Goal: Check status: Check status

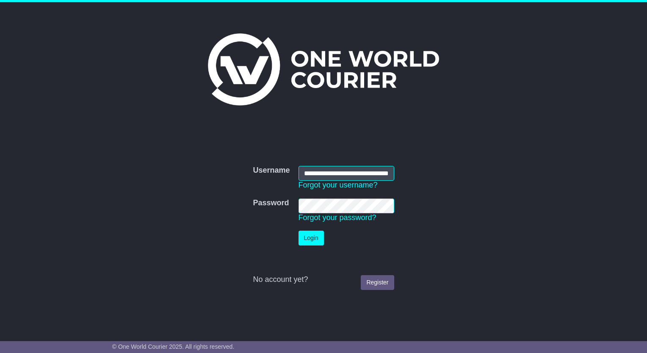
click at [313, 232] on button "Login" at bounding box center [311, 238] width 25 height 15
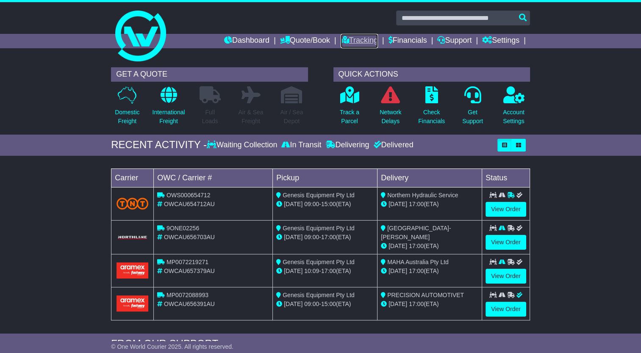
click at [360, 38] on link "Tracking" at bounding box center [359, 41] width 37 height 14
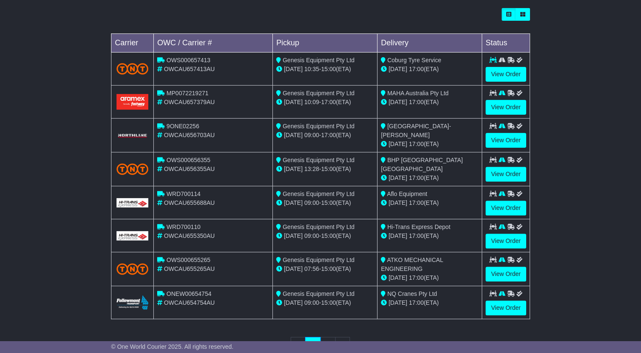
scroll to position [254, 0]
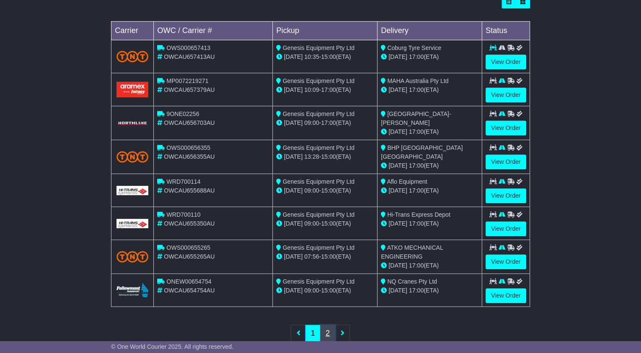
click at [332, 331] on link "2" at bounding box center [327, 333] width 15 height 17
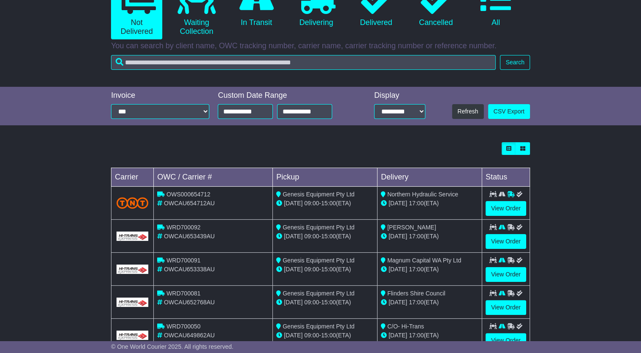
scroll to position [2, 0]
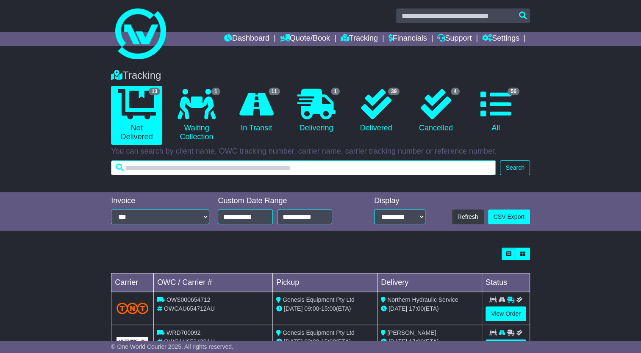
click at [173, 172] on input "text" at bounding box center [303, 168] width 385 height 15
paste input "*********"
type input "*********"
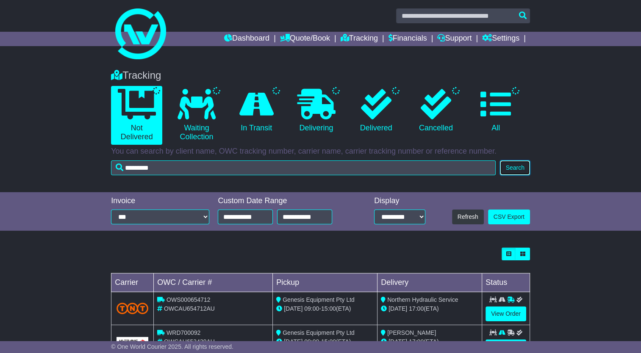
click at [524, 168] on button "Search" at bounding box center [515, 168] width 30 height 15
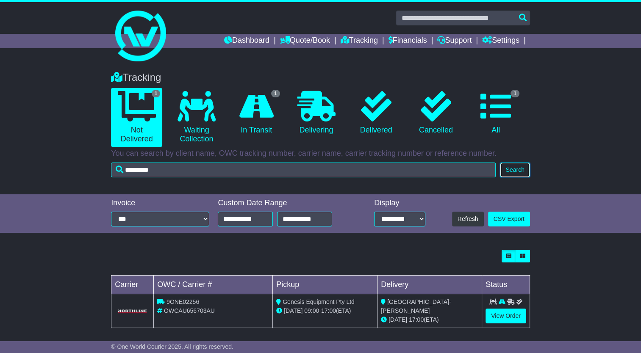
scroll to position [3, 0]
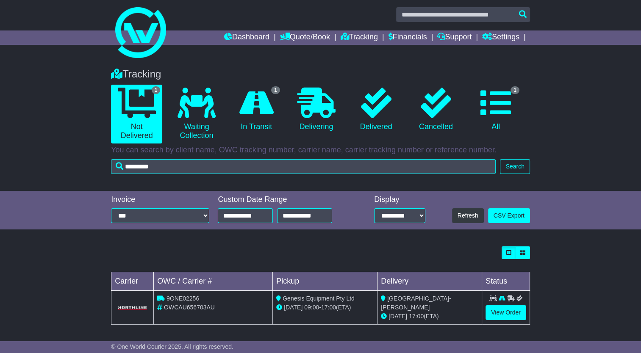
drag, startPoint x: 607, startPoint y: 282, endPoint x: 609, endPoint y: 288, distance: 6.1
click at [609, 288] on div "Loading... No bookings found Carrier OWC / Carrier # Pickup Delivery Status 9ON…" at bounding box center [320, 290] width 641 height 96
click at [510, 310] on link "View Order" at bounding box center [505, 312] width 41 height 15
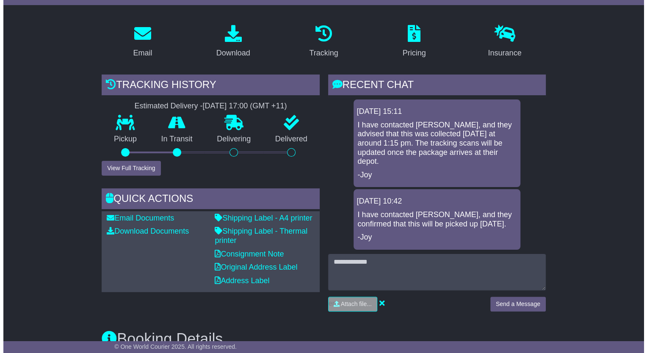
scroll to position [127, 0]
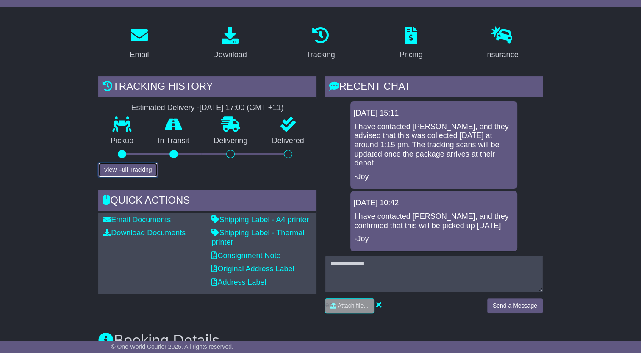
click at [149, 170] on button "View Full Tracking" at bounding box center [127, 170] width 59 height 15
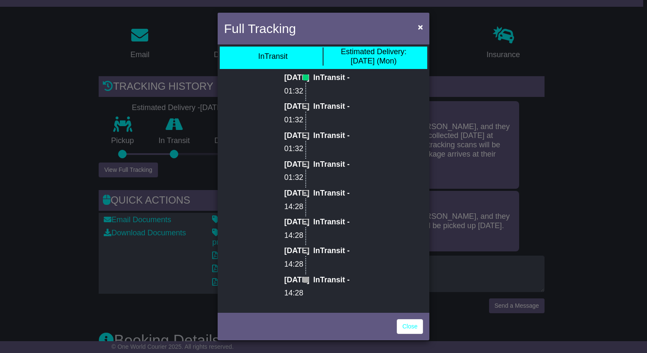
scroll to position [0, 0]
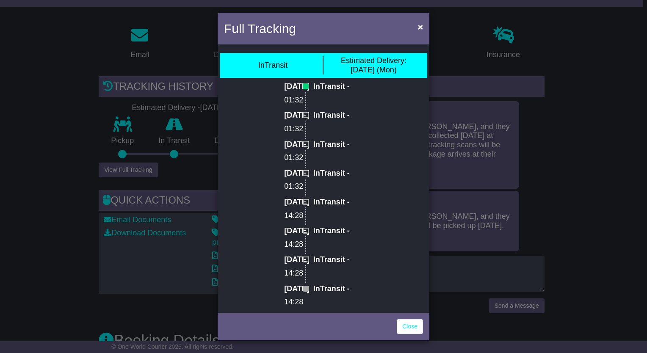
click at [303, 88] on span at bounding box center [306, 86] width 6 height 6
click at [324, 87] on p "InTransit -" at bounding box center [338, 86] width 50 height 9
click at [409, 324] on link "Close" at bounding box center [410, 326] width 26 height 15
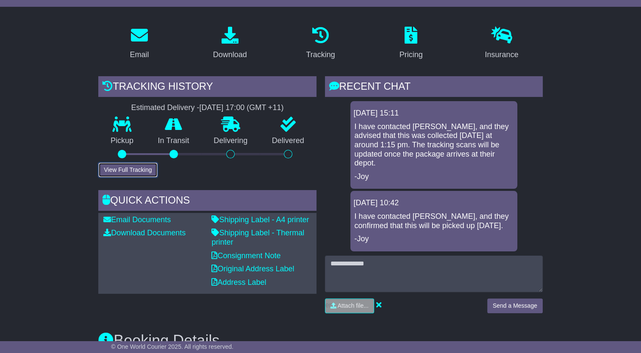
click at [131, 170] on button "View Full Tracking" at bounding box center [127, 170] width 59 height 15
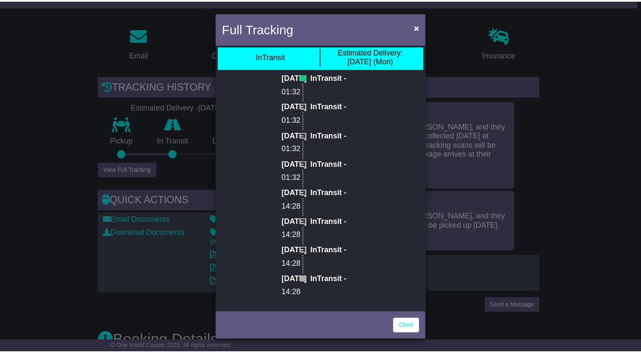
scroll to position [154, 0]
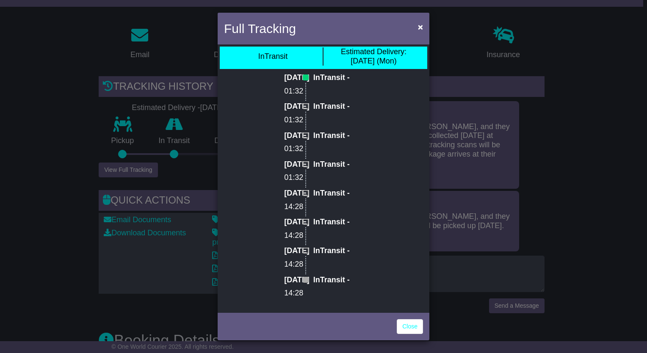
click at [303, 277] on span at bounding box center [306, 280] width 6 height 6
click at [319, 276] on p "InTransit -" at bounding box center [338, 280] width 50 height 9
click at [313, 247] on p "InTransit -" at bounding box center [338, 251] width 50 height 9
click at [422, 26] on span "×" at bounding box center [420, 27] width 5 height 10
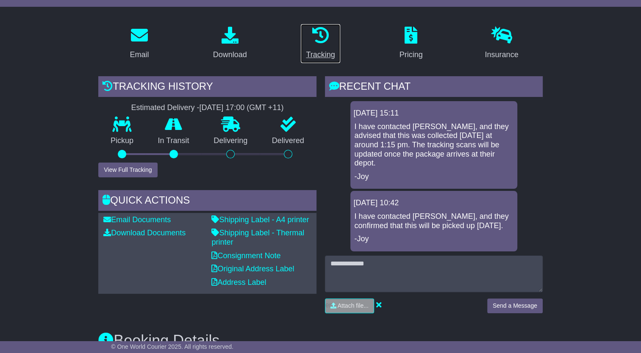
click at [319, 54] on div "Tracking" at bounding box center [320, 54] width 29 height 11
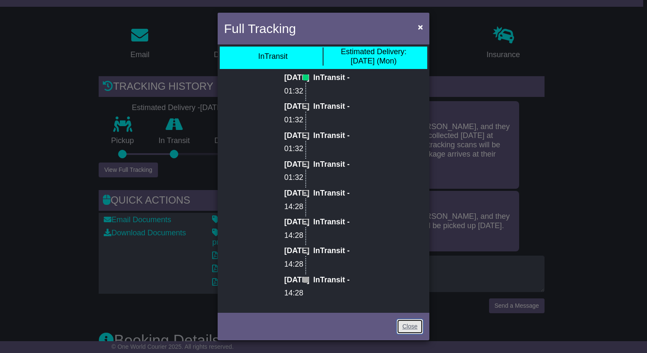
click at [406, 329] on link "Close" at bounding box center [410, 326] width 26 height 15
